Goal: Task Accomplishment & Management: Use online tool/utility

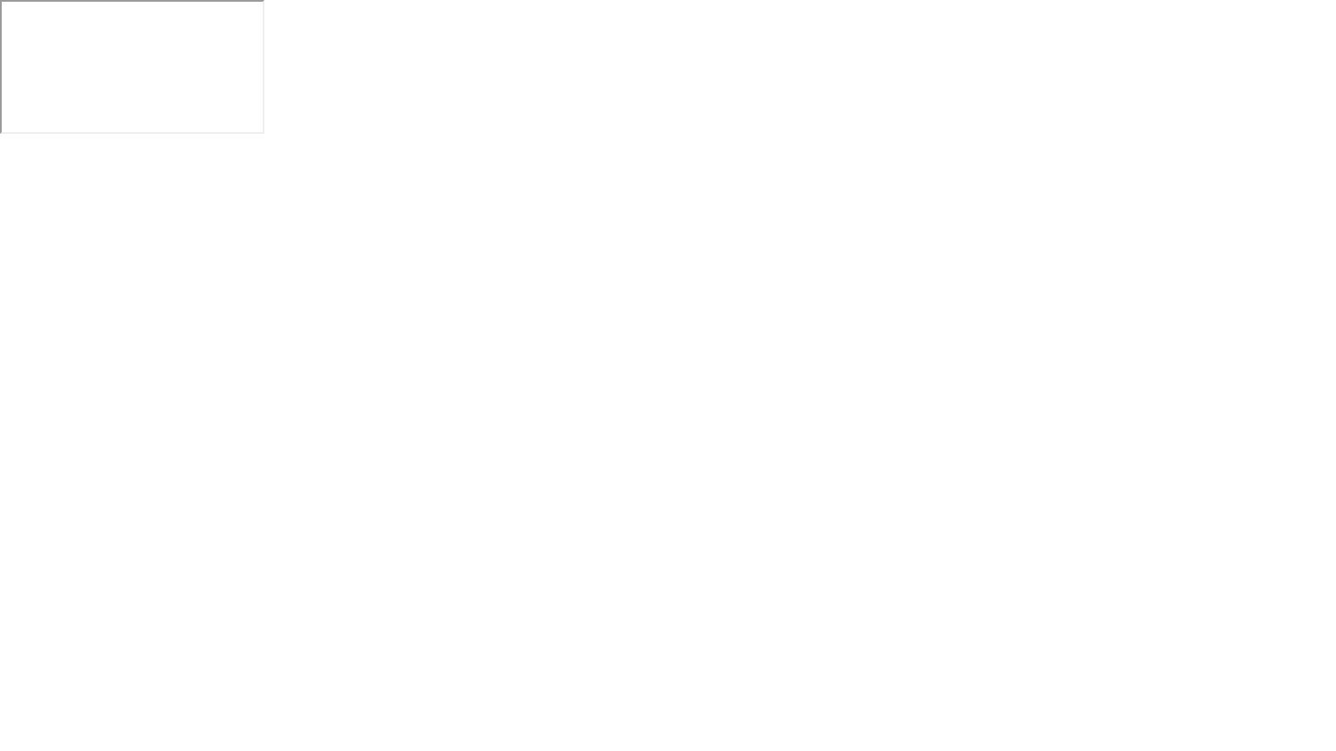
click button "Reglas del examen"
click div "Entendido!"
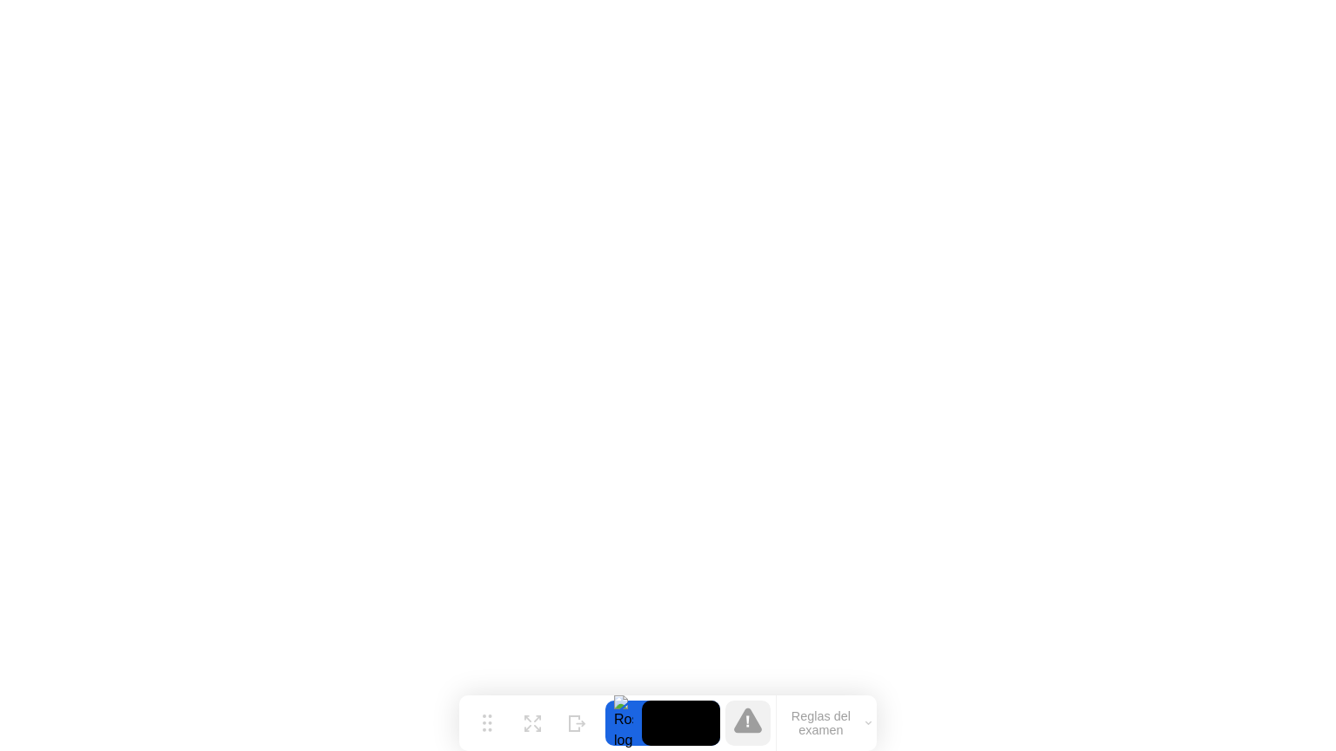
click at [831, 721] on button "Reglas del examen" at bounding box center [826, 724] width 100 height 30
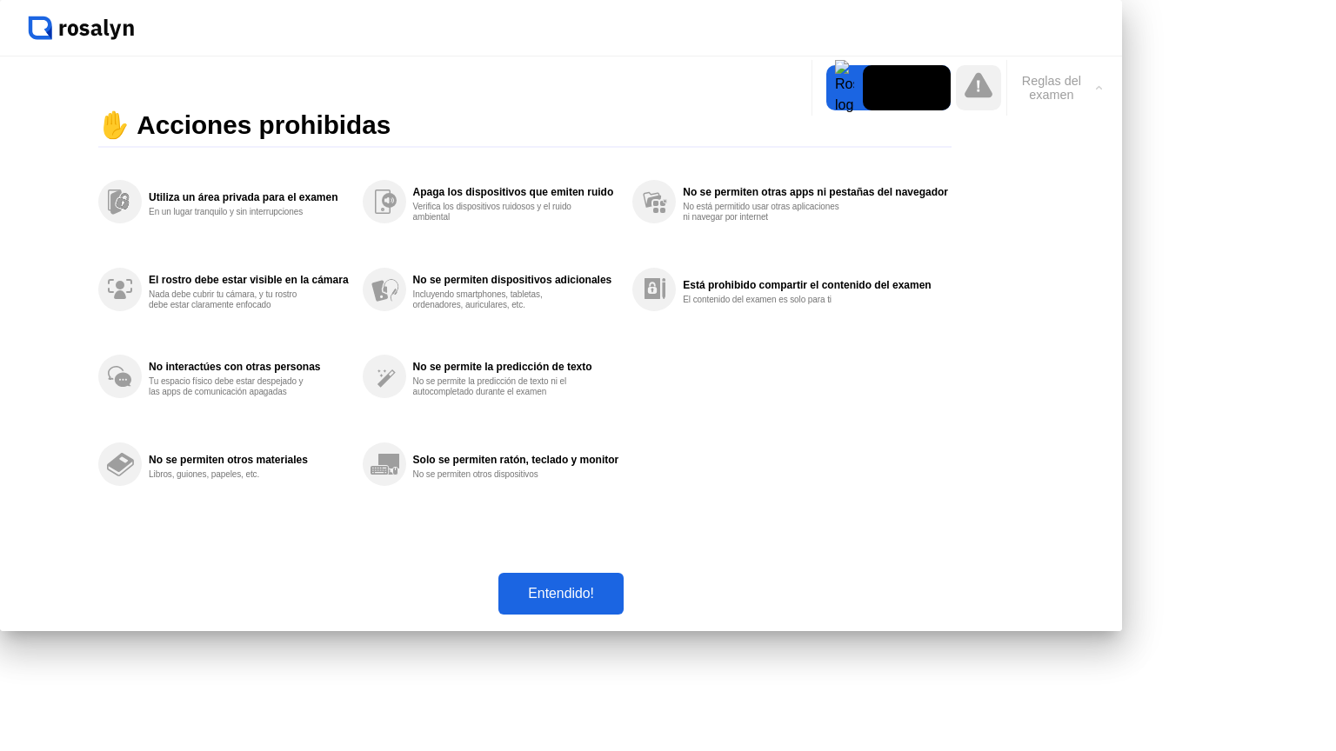
click at [618, 602] on div "Entendido!" at bounding box center [560, 594] width 115 height 16
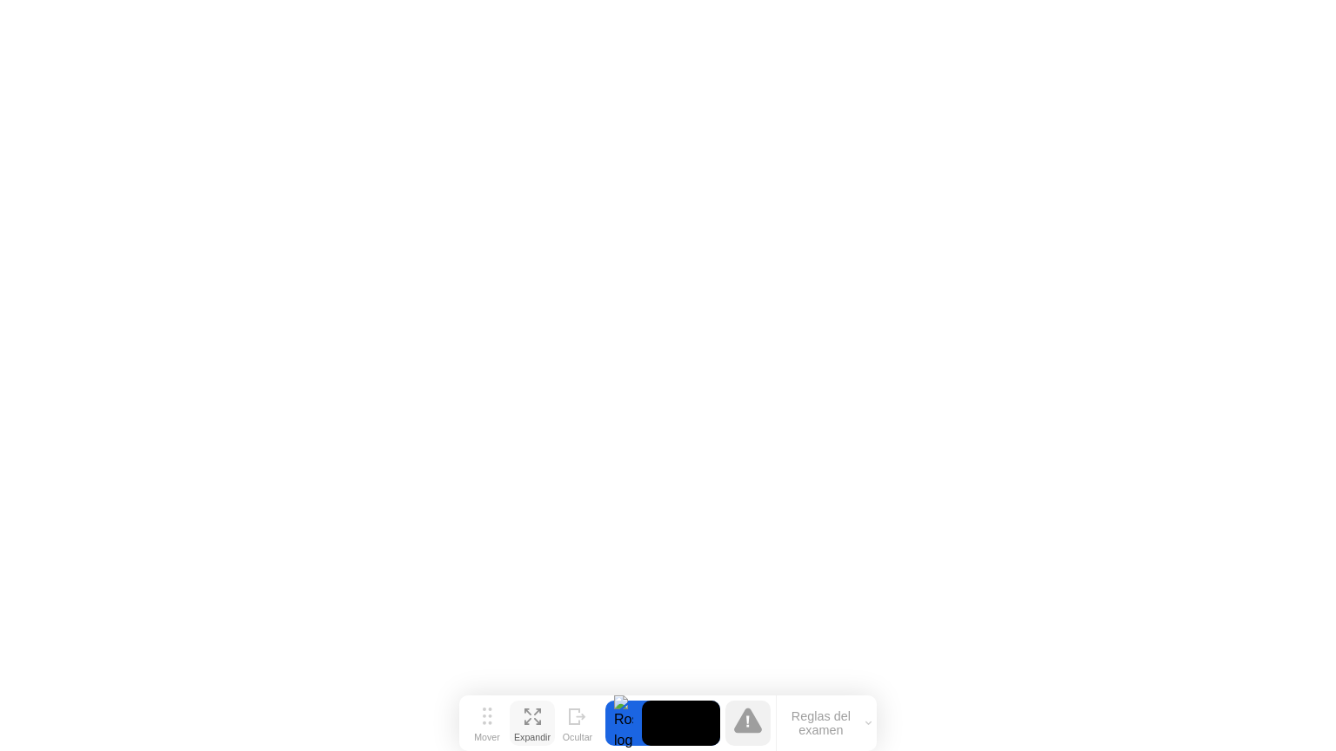
click at [529, 720] on icon at bounding box center [527, 721] width 7 height 7
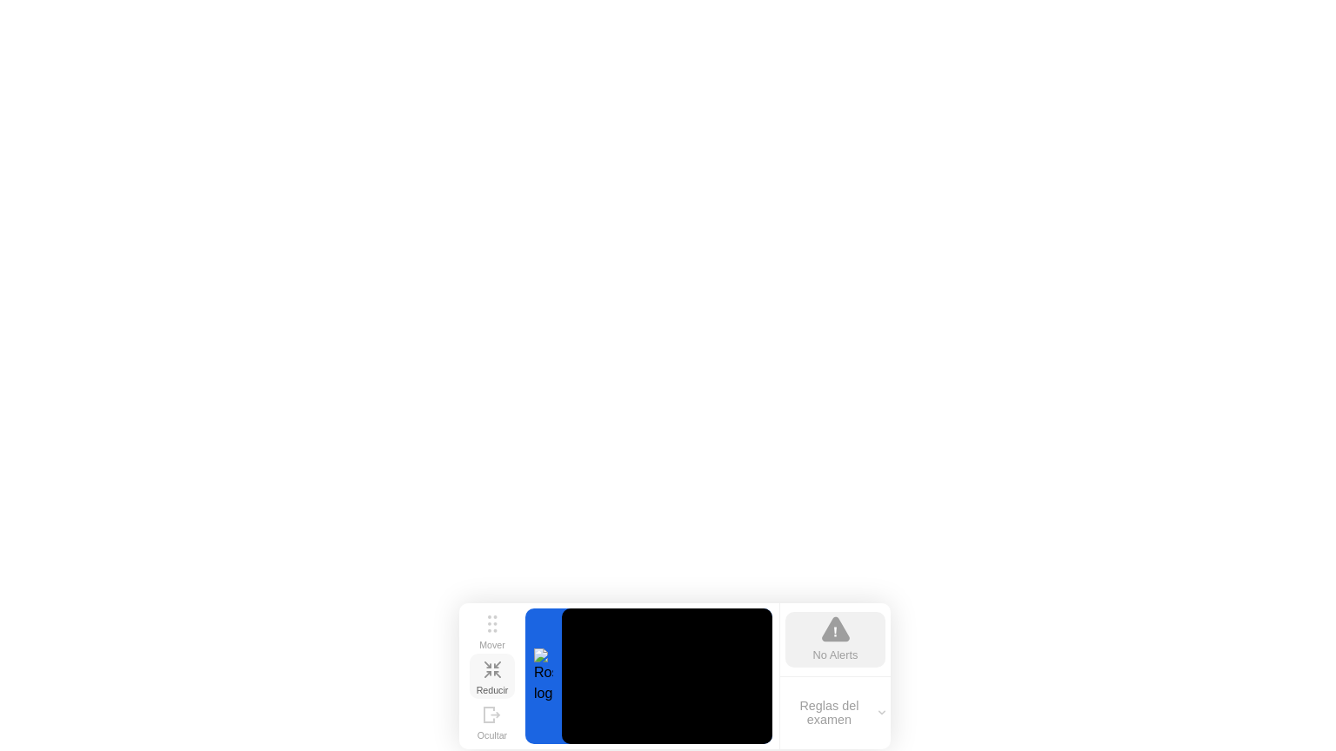
click at [490, 675] on icon at bounding box center [486, 674] width 7 height 7
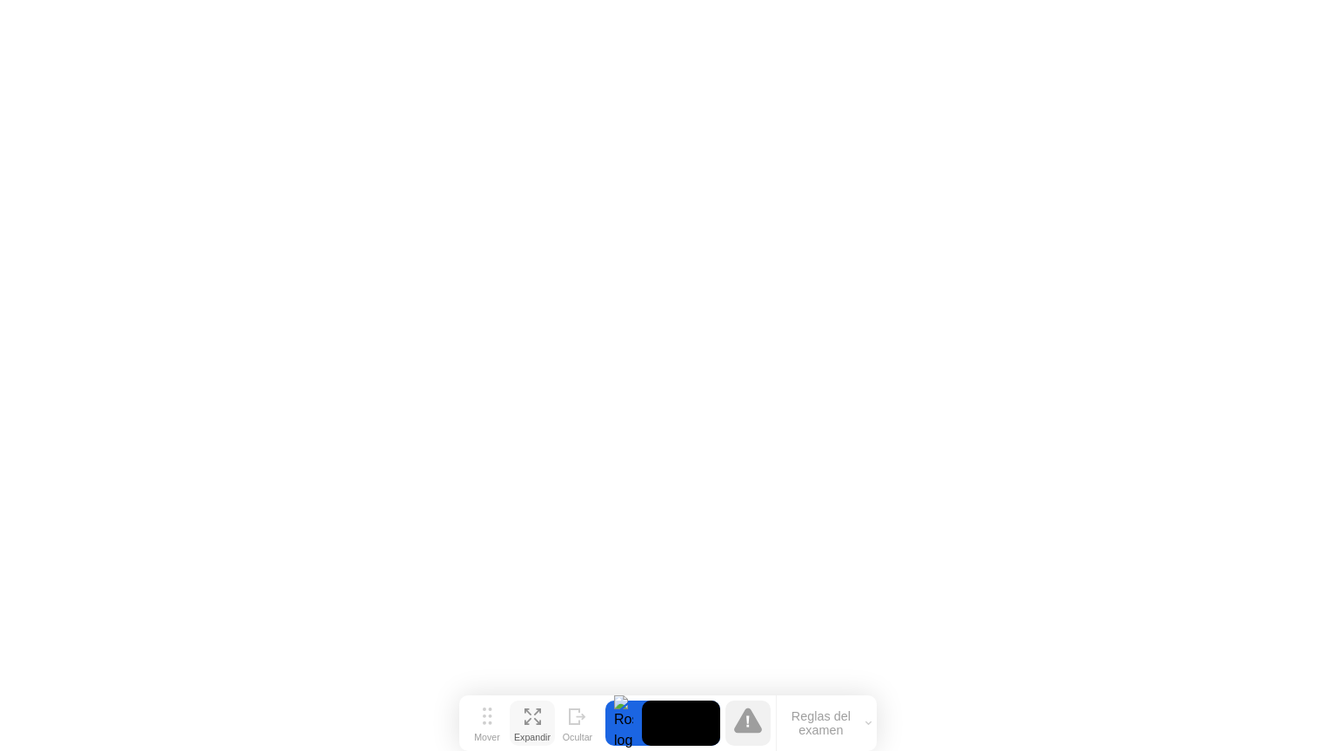
click at [831, 720] on button "Reglas del examen" at bounding box center [826, 724] width 100 height 30
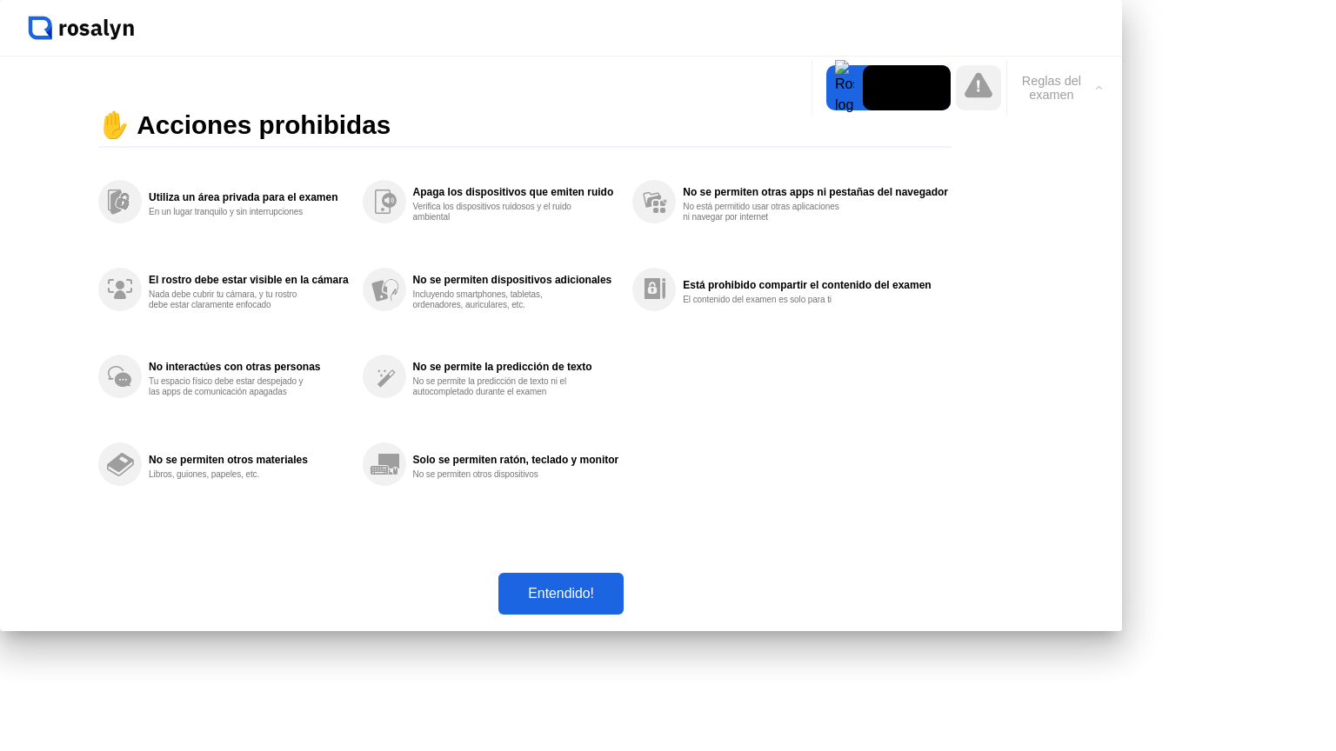
click at [618, 602] on div "Entendido!" at bounding box center [560, 594] width 115 height 16
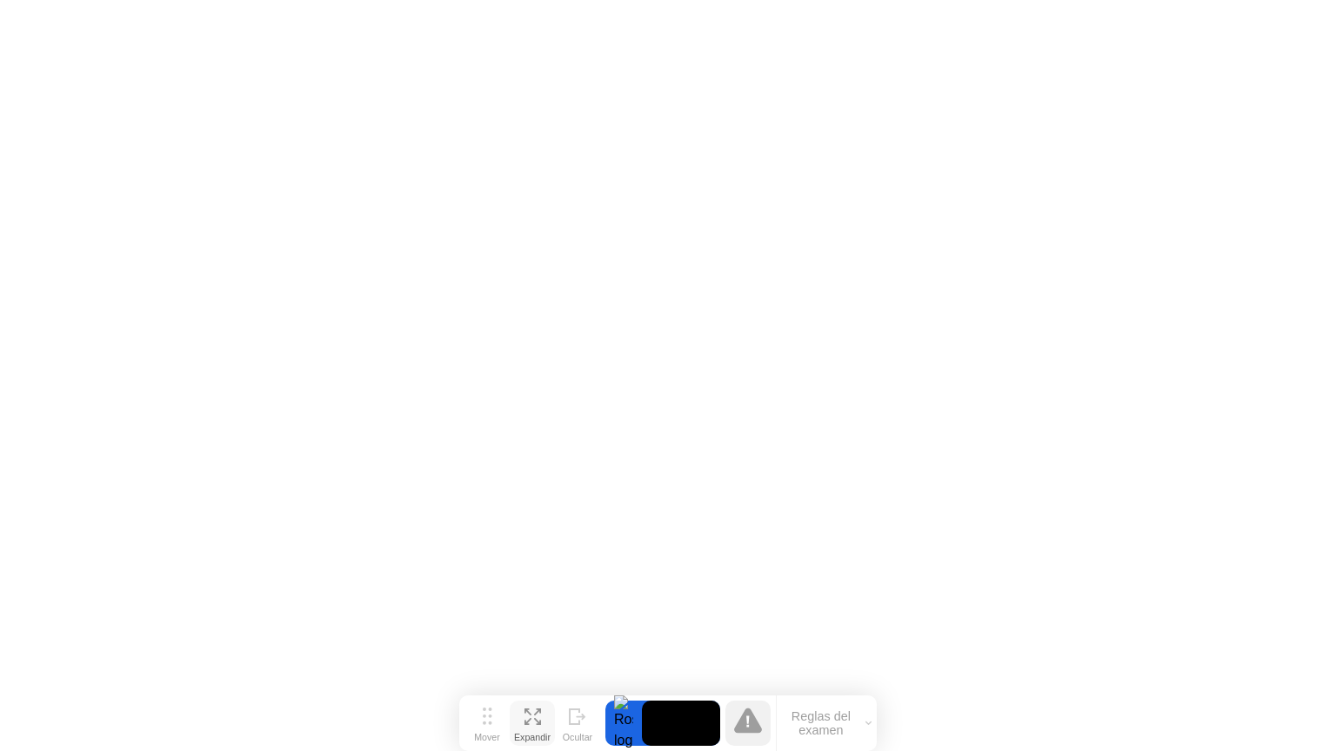
click at [532, 732] on div "Expandir" at bounding box center [532, 737] width 37 height 10
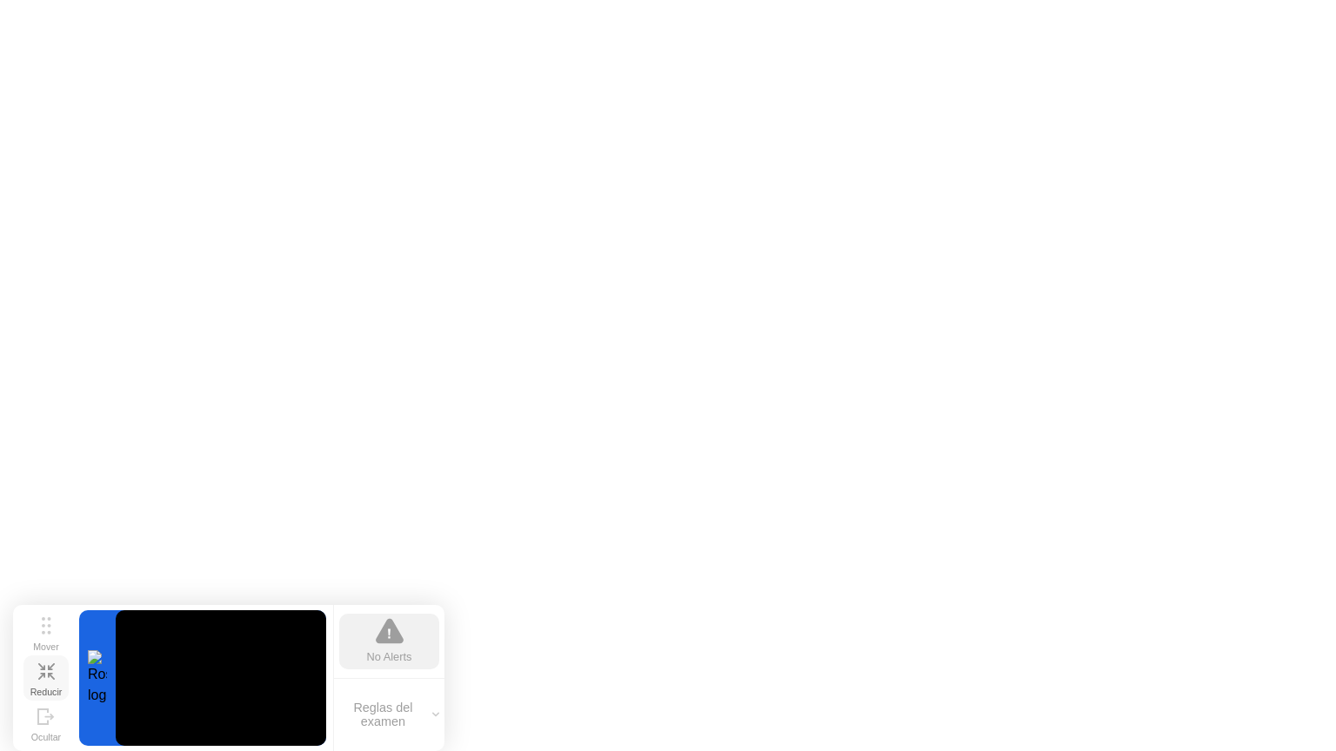
drag, startPoint x: 494, startPoint y: 633, endPoint x: 48, endPoint y: 655, distance: 446.6
click at [48, 655] on div "Mover Reducir Ocultar" at bounding box center [46, 678] width 56 height 136
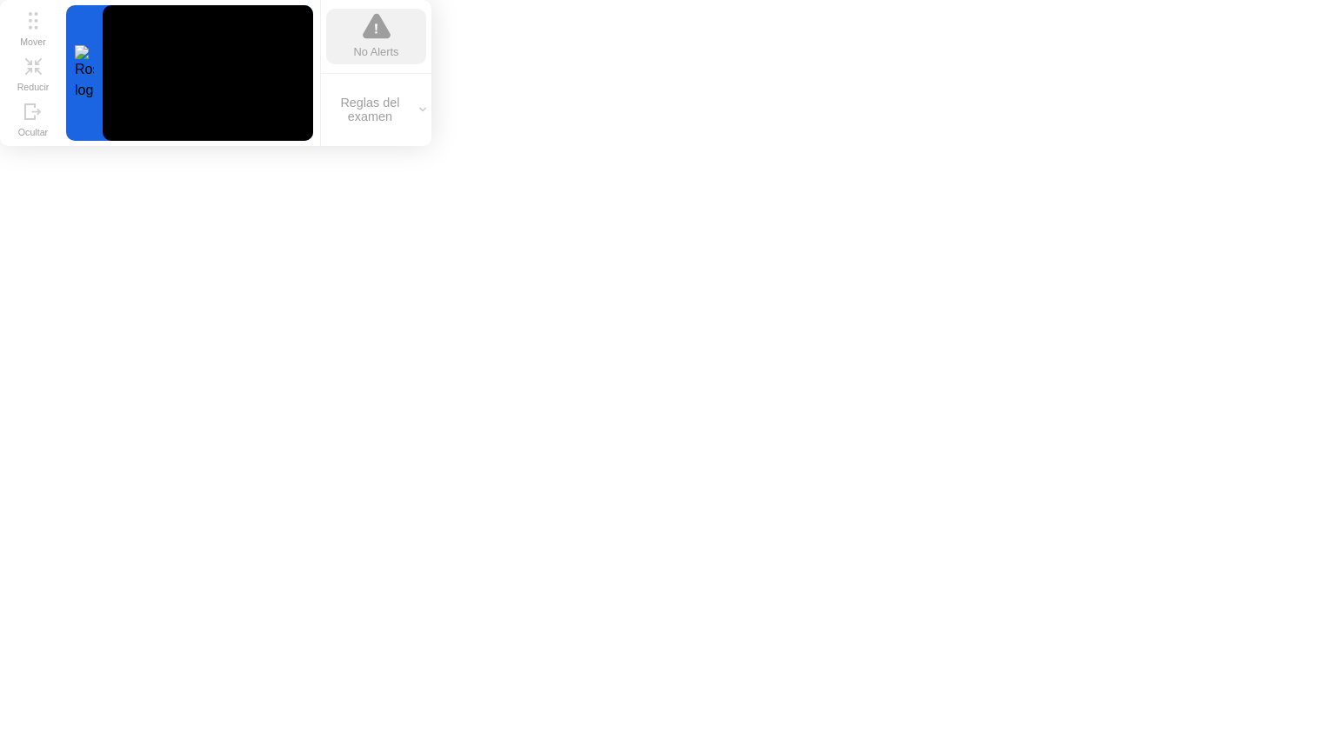
drag, startPoint x: 45, startPoint y: 633, endPoint x: 5, endPoint y: 14, distance: 620.4
click at [5, 14] on div "Mover Reducir Ocultar" at bounding box center [33, 73] width 56 height 136
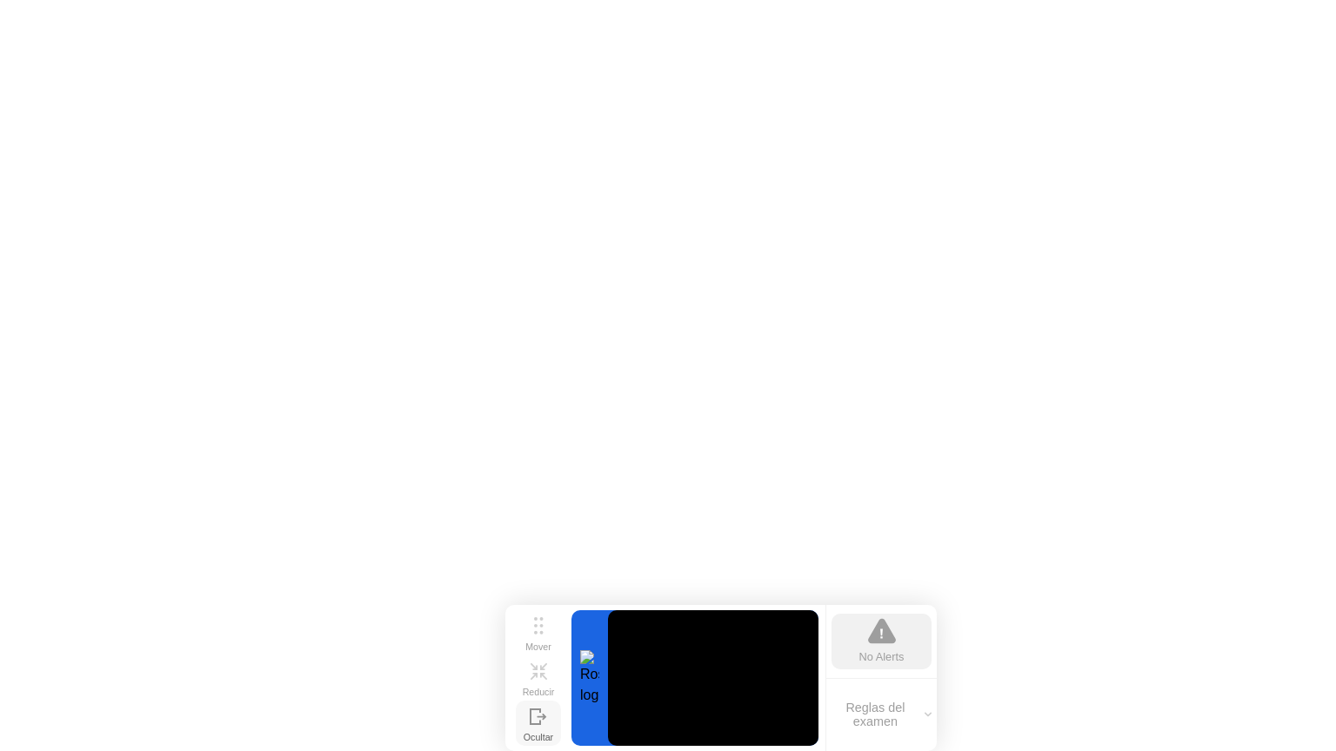
drag, startPoint x: 36, startPoint y: 37, endPoint x: 541, endPoint y: 705, distance: 838.1
click at [541, 705] on div "Mover Reducir Ocultar" at bounding box center [538, 678] width 56 height 136
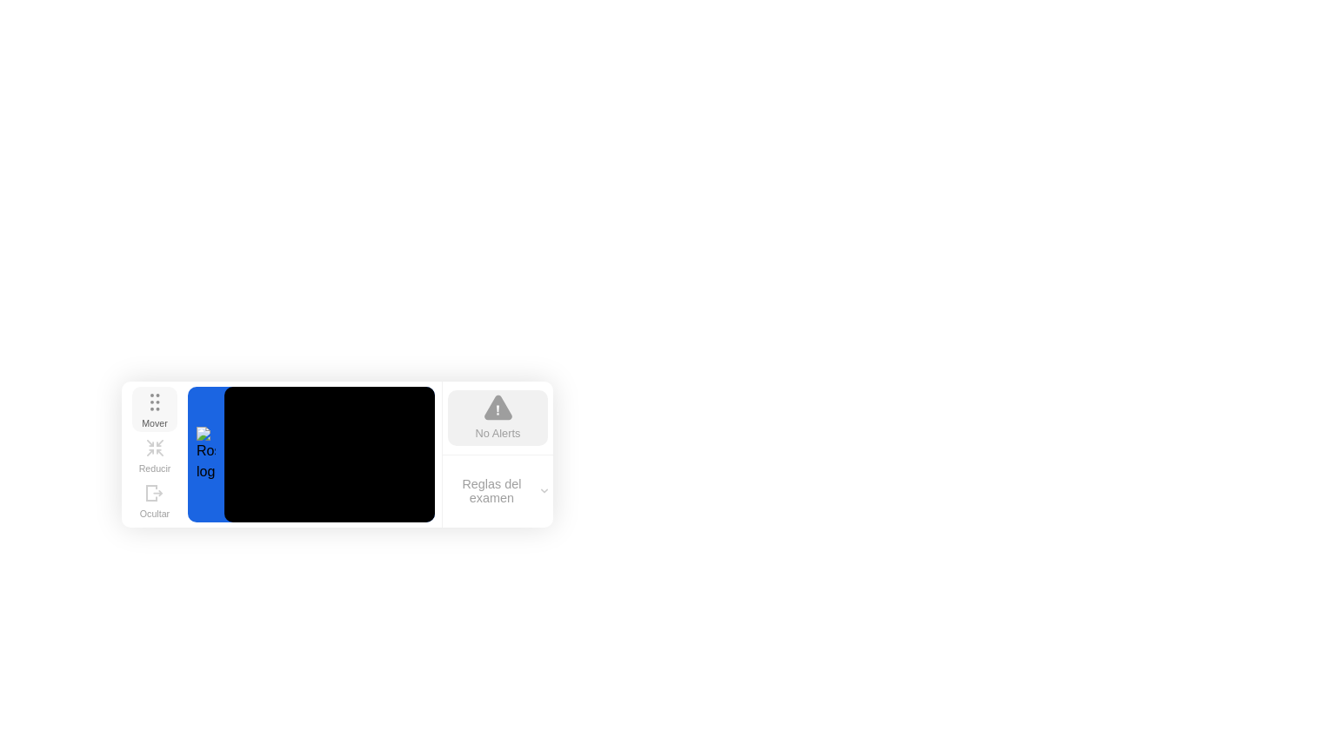
drag, startPoint x: 546, startPoint y: 641, endPoint x: 141, endPoint y: 419, distance: 461.9
click at [142, 419] on div "Mover" at bounding box center [155, 423] width 26 height 10
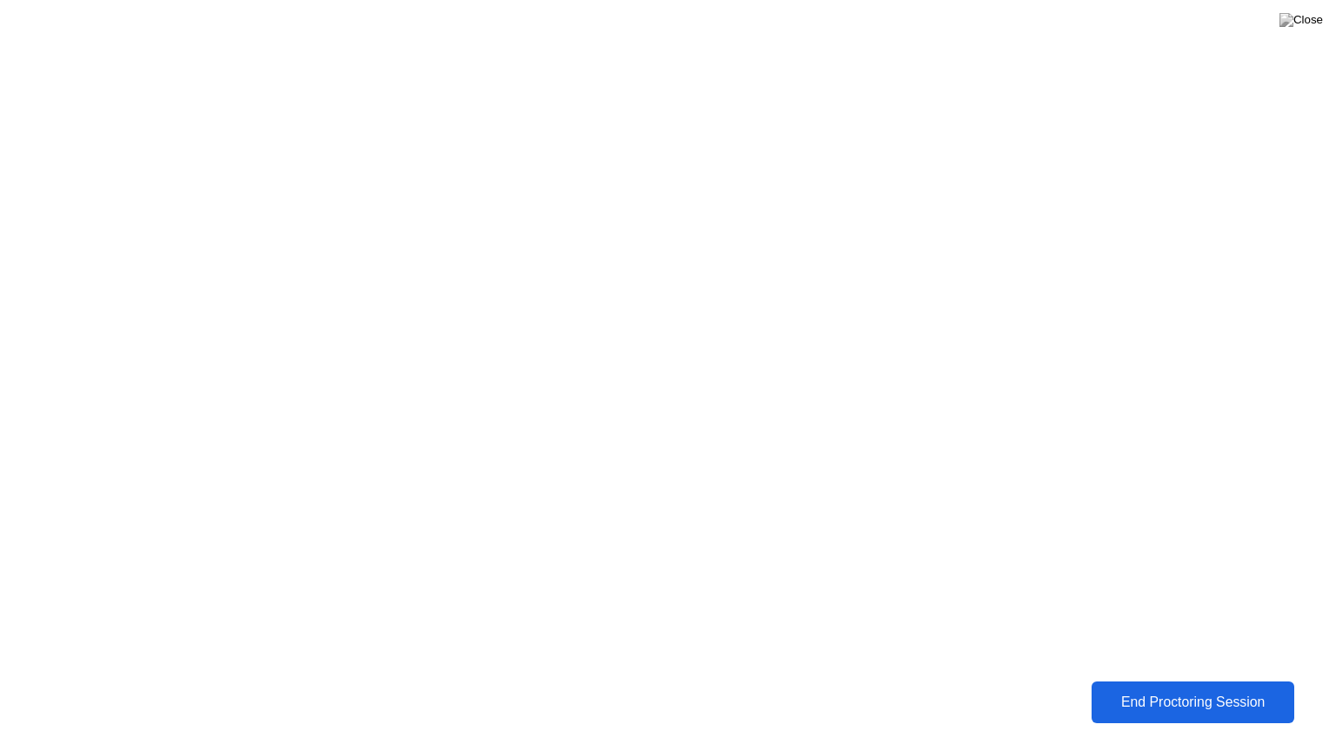
click at [1198, 701] on div "End Proctoring Session" at bounding box center [1192, 702] width 204 height 17
